Goal: Information Seeking & Learning: Learn about a topic

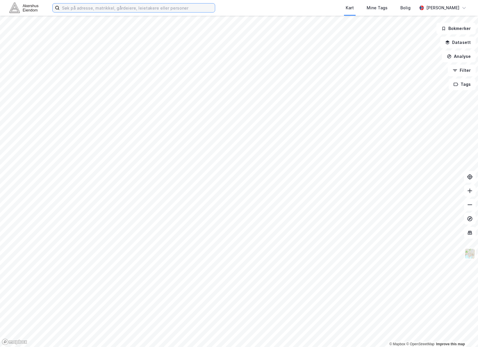
click at [118, 7] on input at bounding box center [137, 7] width 155 height 9
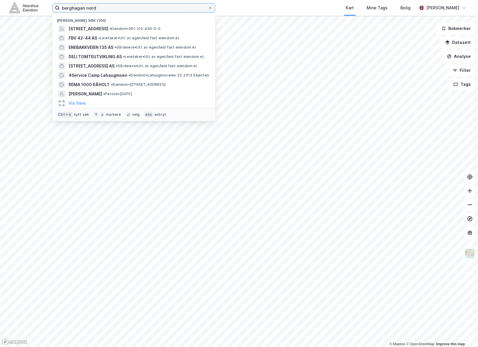
type input "berghagan nord"
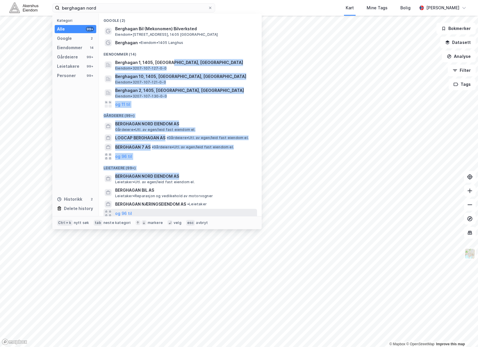
drag, startPoint x: 173, startPoint y: 67, endPoint x: 233, endPoint y: 213, distance: 157.6
click at [230, 207] on div "Google (2) Berghagan Bil (Mekonomen) Bilverksted Eiendom • Håndverksveien 2, 14…" at bounding box center [180, 115] width 163 height 203
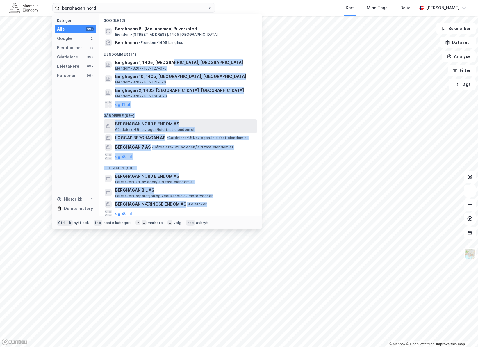
click at [200, 121] on span "BERGHAGAN NORD EIENDOM AS" at bounding box center [185, 123] width 140 height 7
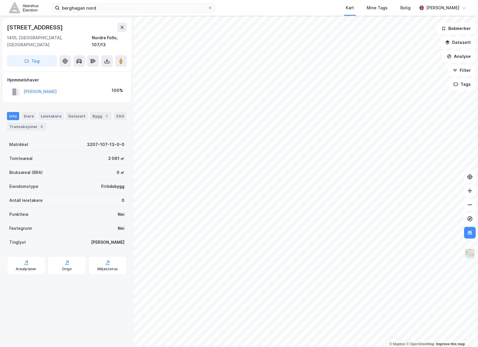
drag, startPoint x: 68, startPoint y: 29, endPoint x: -20, endPoint y: 30, distance: 87.9
click at [0, 30] on html "berghagan nord Kart Mine Tags Bolig Martine Greibrokk © Mapbox © OpenStreetMap …" at bounding box center [239, 173] width 478 height 347
copy div "© Mapbox © OpenStreetMap Improve this map Håndverksveien 39"
click at [90, 24] on div "[STREET_ADDRESS]" at bounding box center [67, 27] width 120 height 9
drag, startPoint x: 54, startPoint y: 29, endPoint x: 6, endPoint y: 27, distance: 47.7
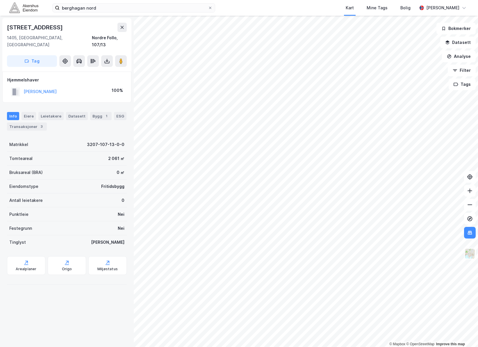
click at [6, 27] on div "Håndverksveien 39 1405, Langhus, Akershus Nordre Follo, 107/13 Tag" at bounding box center [66, 45] width 129 height 54
copy div "[STREET_ADDRESS]"
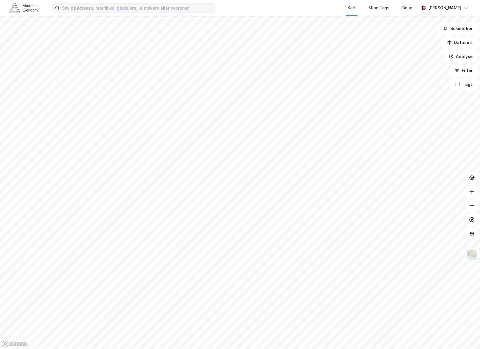
click at [158, 12] on div "Kart Mine Tags Bolig [PERSON_NAME]" at bounding box center [240, 8] width 480 height 16
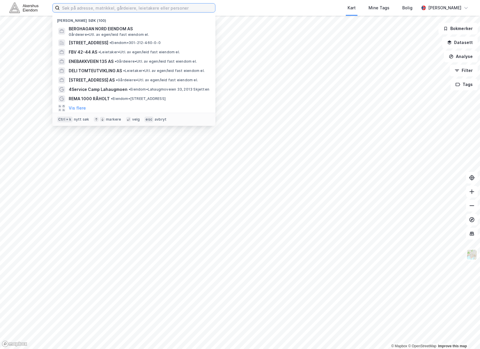
click at [159, 9] on input at bounding box center [137, 7] width 155 height 9
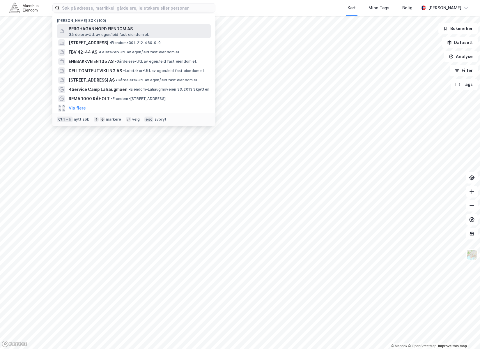
click at [124, 30] on span "BERGHAGAN NORD EIENDOM AS" at bounding box center [139, 28] width 140 height 7
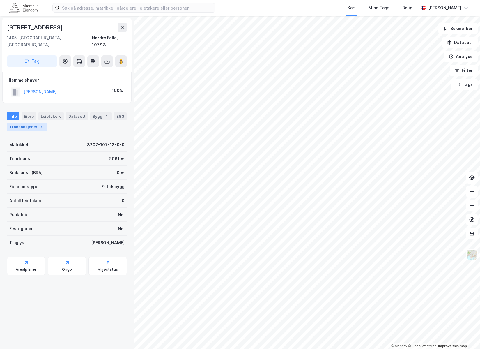
click at [45, 123] on div "Transaksjoner 3" at bounding box center [27, 127] width 40 height 8
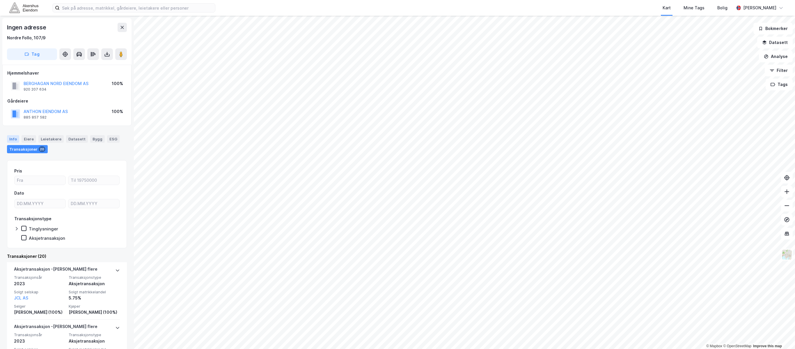
click at [11, 136] on div "Info" at bounding box center [13, 139] width 12 height 8
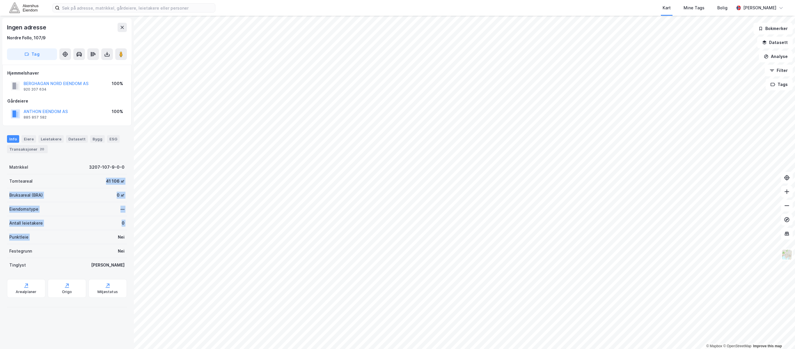
drag, startPoint x: 73, startPoint y: 175, endPoint x: 88, endPoint y: 248, distance: 73.9
click at [89, 246] on div "Matrikkel 3207-107-9-0-0 Tomteareal 41 106 ㎡ Bruksareal (BRA) 0 ㎡ Eiendomstype …" at bounding box center [67, 216] width 120 height 112
click at [87, 249] on div "Festegrunn Nei" at bounding box center [67, 251] width 120 height 14
click at [22, 293] on div "Arealplaner" at bounding box center [26, 291] width 21 height 5
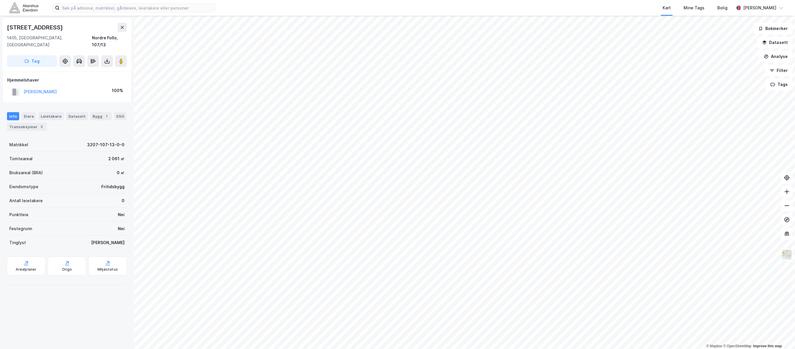
click at [31, 126] on div "Info [PERSON_NAME] Datasett Bygg 1 ESG Transaksjoner 3" at bounding box center [67, 119] width 134 height 28
click at [34, 123] on div "Transaksjoner 3" at bounding box center [27, 127] width 40 height 8
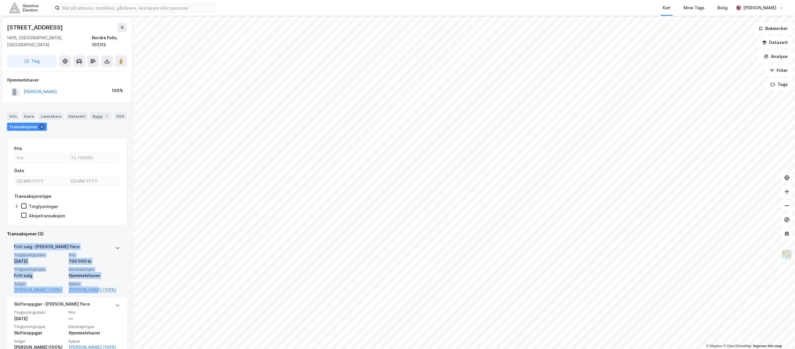
drag, startPoint x: 5, startPoint y: 240, endPoint x: 87, endPoint y: 262, distance: 85.3
click at [92, 281] on div "Håndverksveien 39 1405, [GEOGRAPHIC_DATA], [GEOGRAPHIC_DATA], 107/13 Tag Hjemme…" at bounding box center [67, 182] width 134 height 333
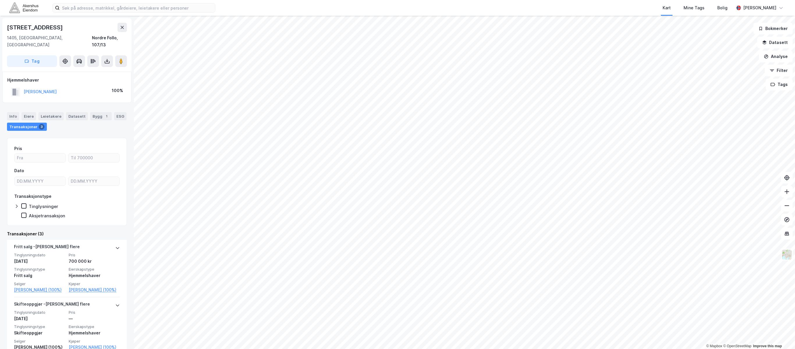
click at [91, 230] on div "Transaksjoner (3)" at bounding box center [67, 233] width 120 height 7
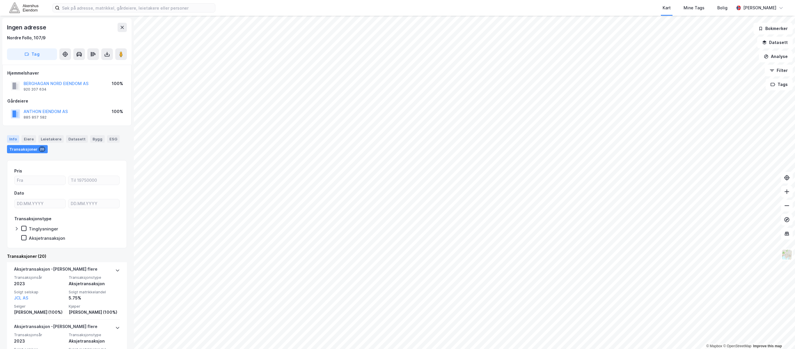
click at [15, 138] on div "Info" at bounding box center [13, 139] width 12 height 8
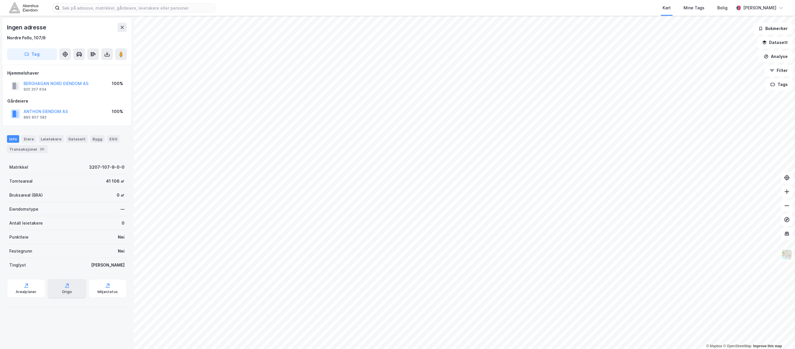
click at [75, 288] on div "Origo" at bounding box center [67, 288] width 38 height 19
click at [38, 140] on div "Leietakere" at bounding box center [50, 139] width 25 height 8
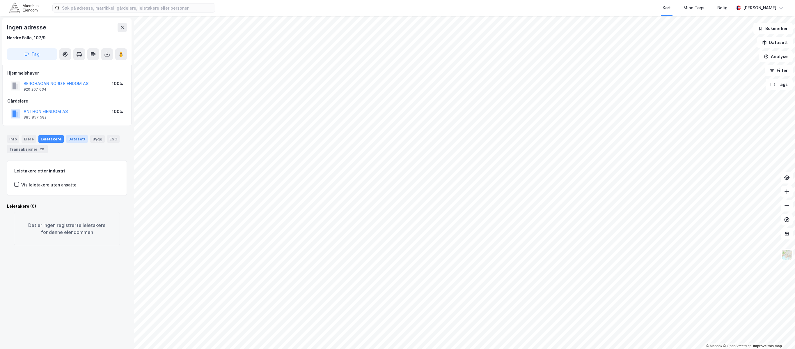
click at [68, 140] on div "Datasett" at bounding box center [77, 139] width 22 height 8
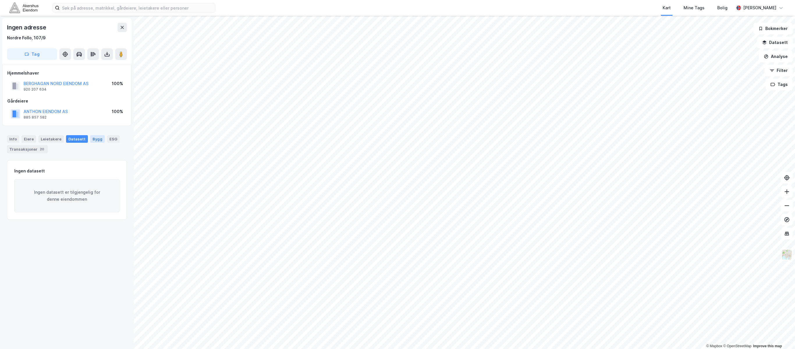
click at [90, 139] on div "Bygg" at bounding box center [97, 139] width 15 height 8
click at [113, 139] on div "ESG" at bounding box center [113, 139] width 13 height 8
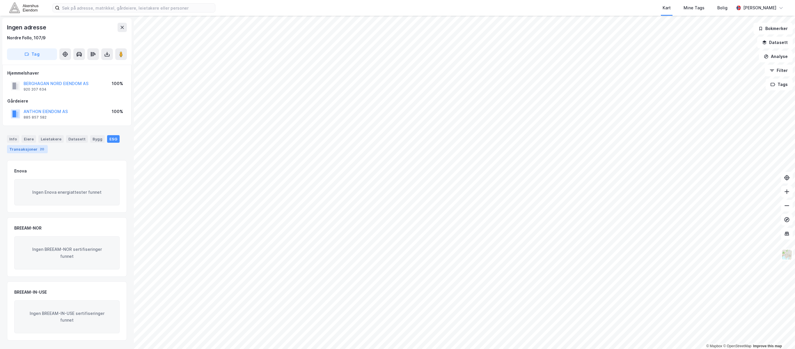
click at [39, 151] on div "20" at bounding box center [42, 149] width 7 height 6
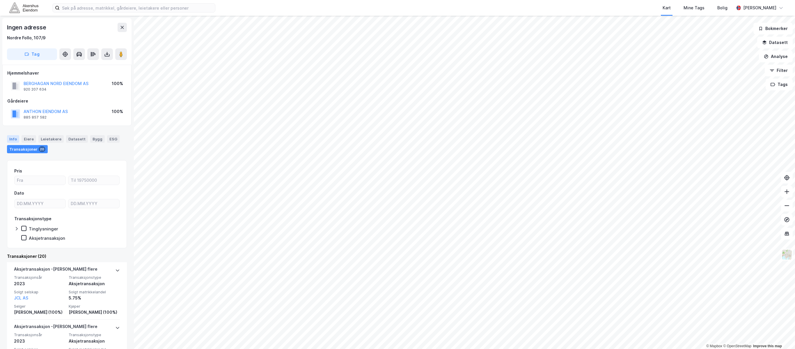
click at [14, 137] on div "Info" at bounding box center [13, 139] width 12 height 8
